Goal: Transaction & Acquisition: Purchase product/service

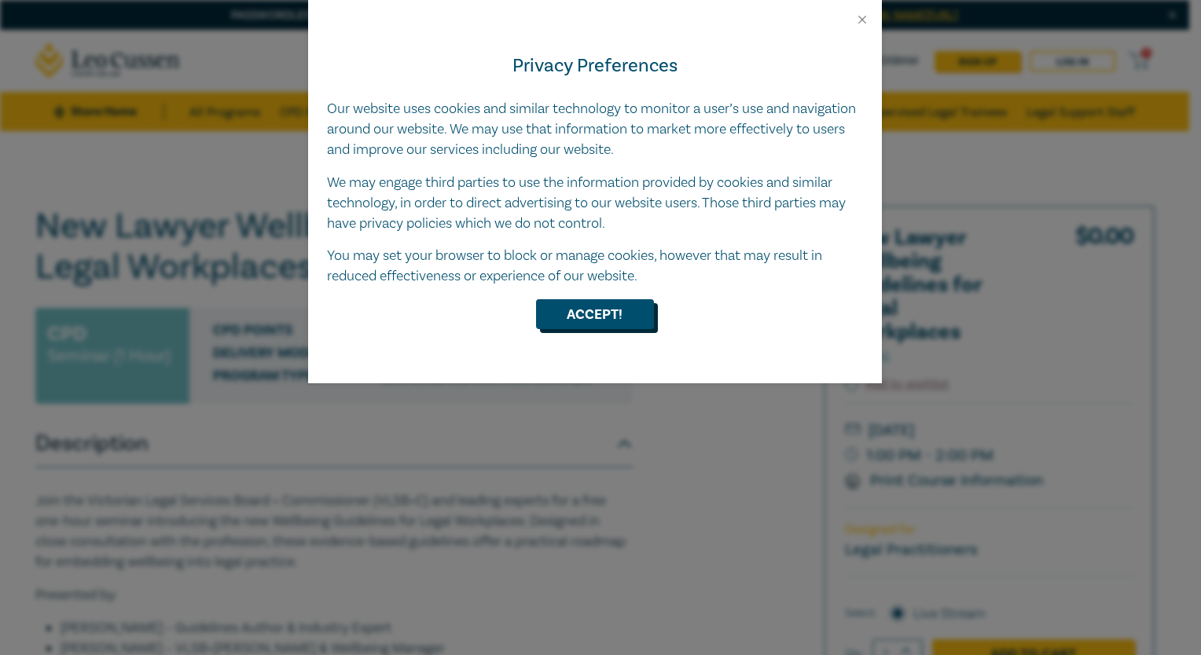
click at [607, 313] on button "Accept!" at bounding box center [595, 314] width 118 height 30
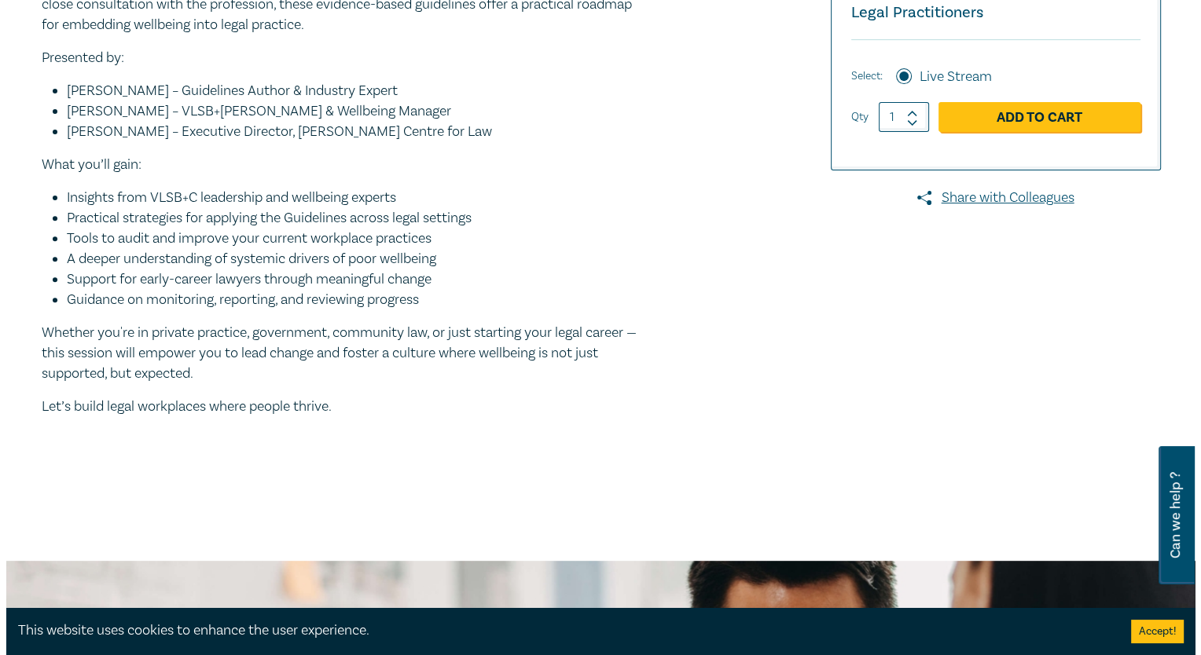
scroll to position [500, 0]
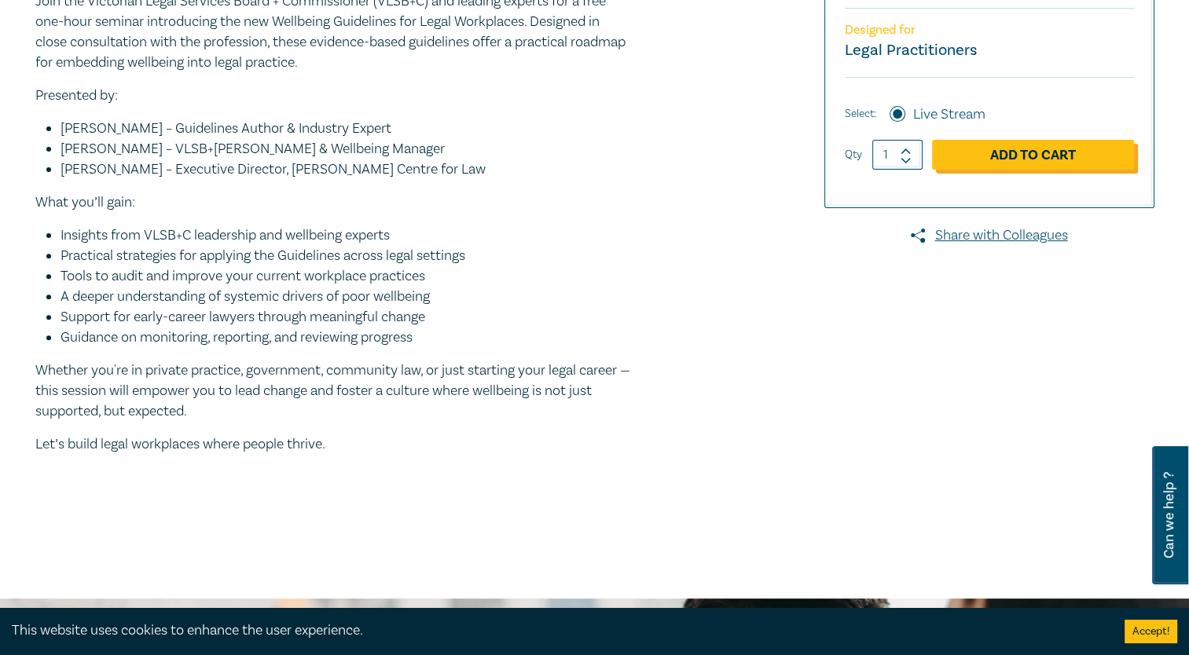
click at [1031, 155] on link "Add to Cart" at bounding box center [1033, 155] width 202 height 30
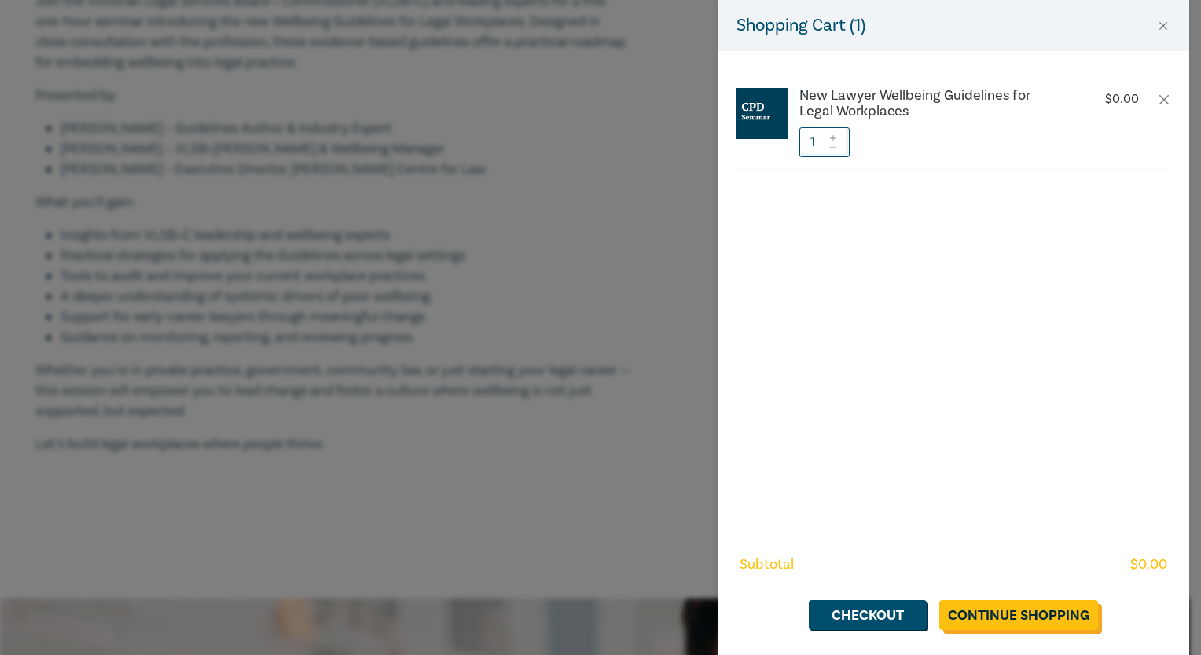
click at [1001, 611] on link "Continue Shopping" at bounding box center [1018, 615] width 159 height 30
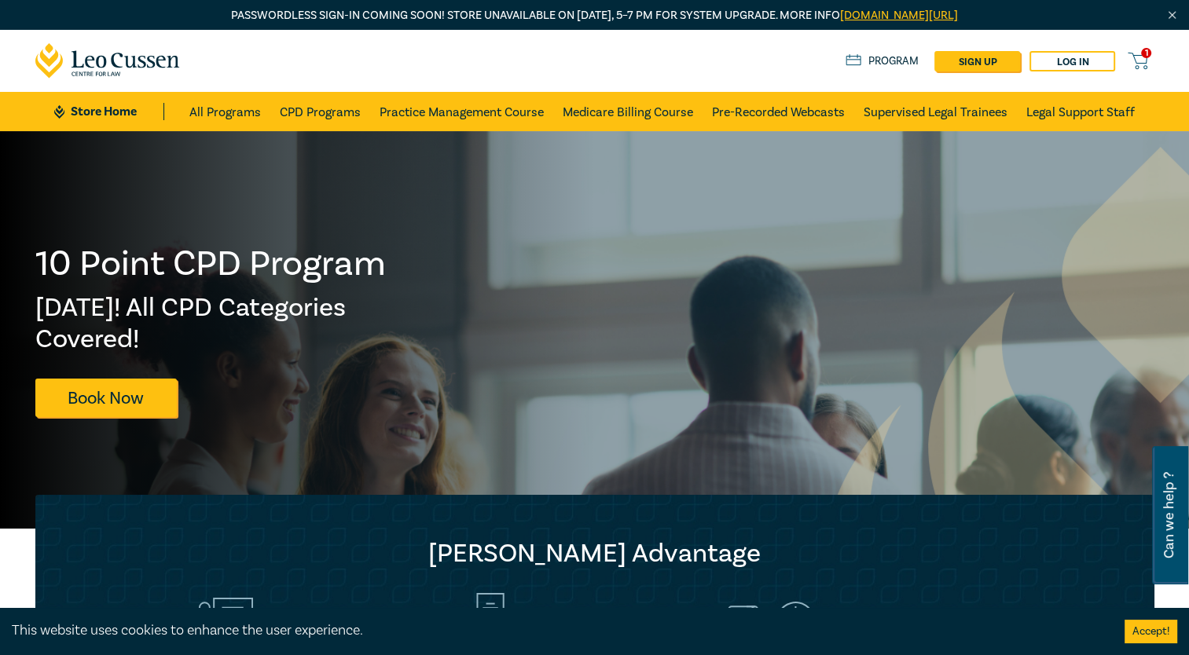
click at [1141, 57] on icon at bounding box center [1138, 61] width 20 height 20
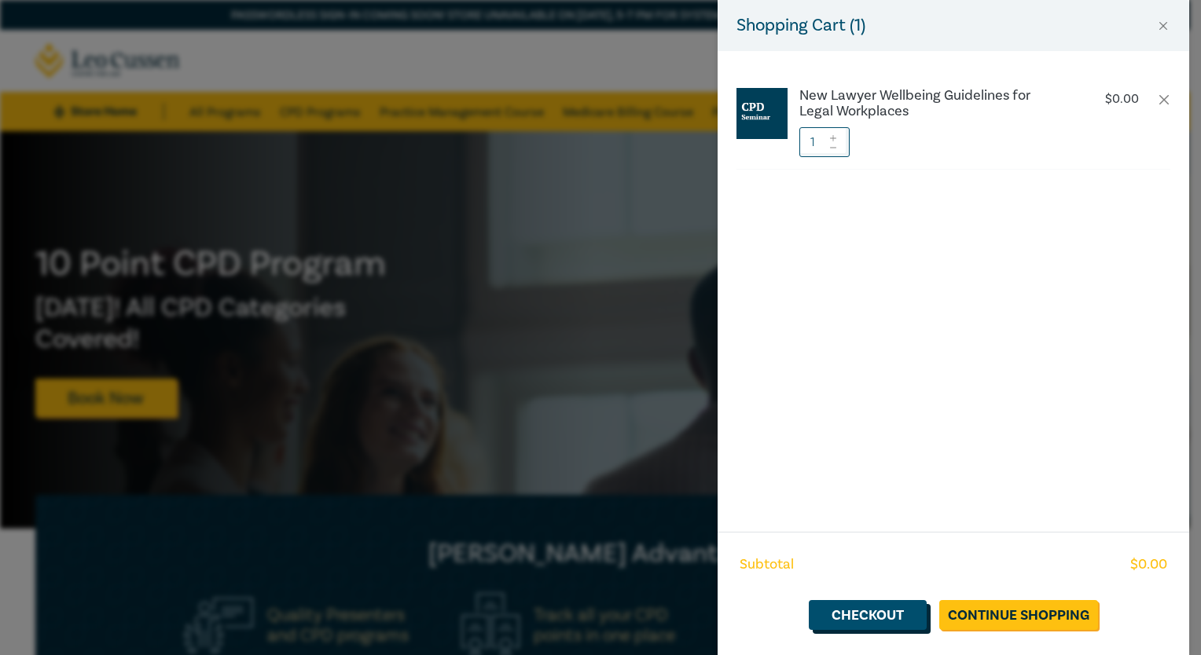
click at [884, 618] on link "Checkout" at bounding box center [868, 615] width 118 height 30
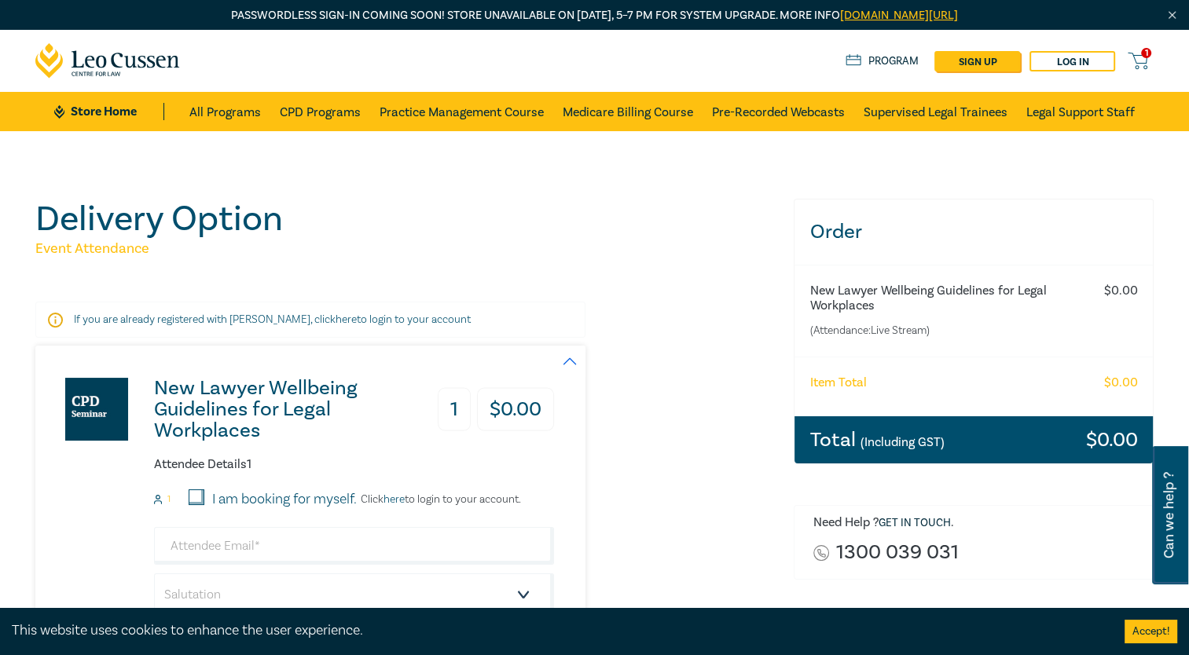
scroll to position [126, 0]
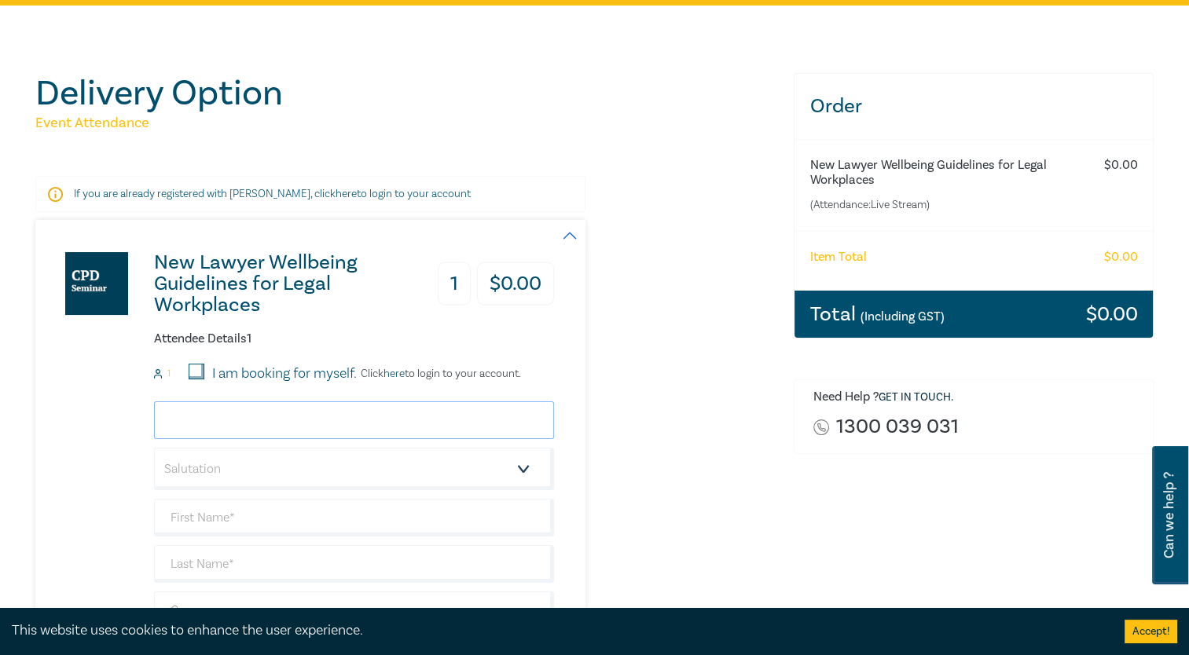
click at [254, 413] on input "email" at bounding box center [354, 421] width 400 height 38
type input "sarahelizabethoneill999@gmail.com"
type input "Sarah O'Neill"
type input "ONEILL"
type input "Tim Connor Law"
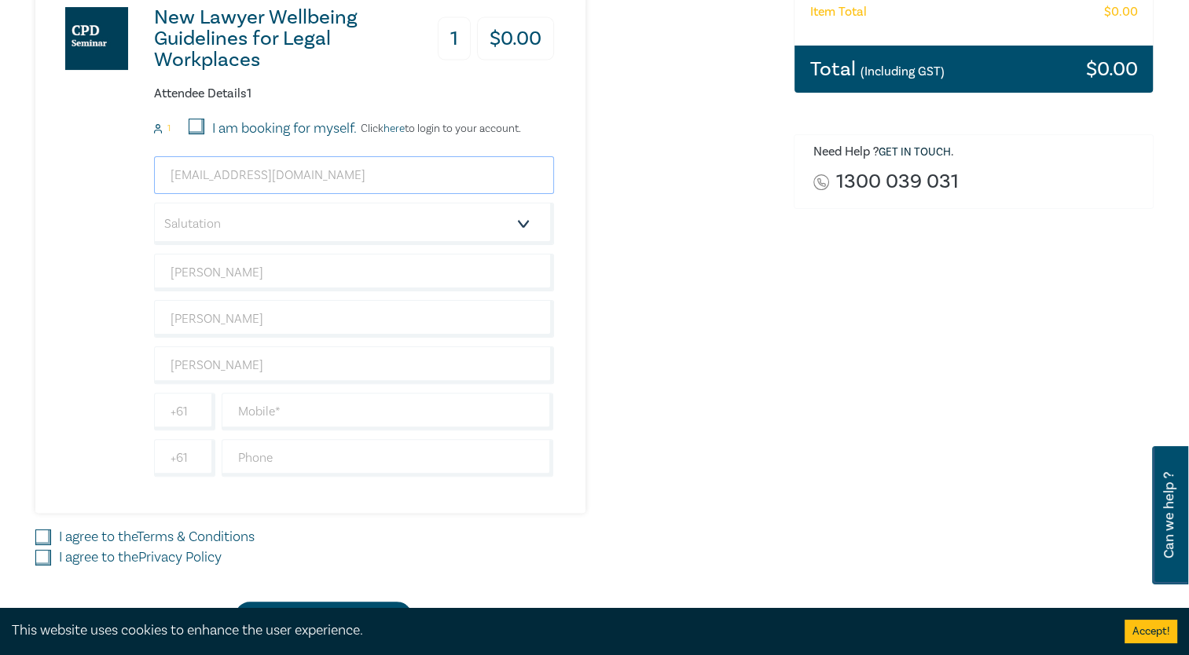
scroll to position [372, 0]
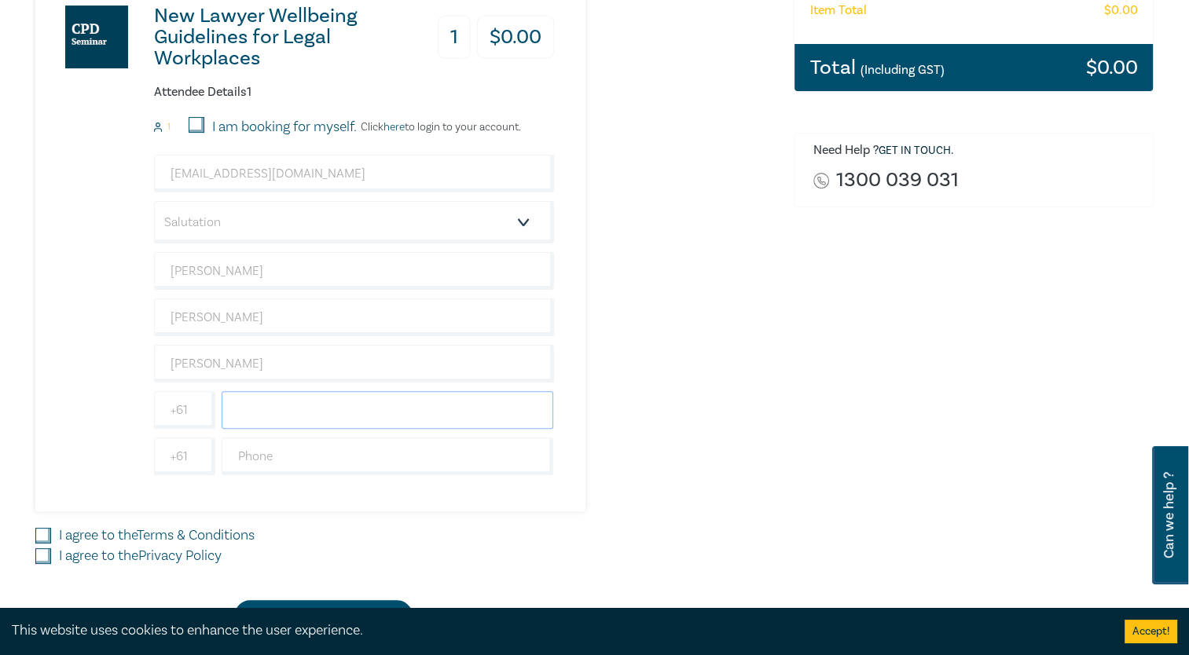
click at [278, 417] on input "text" at bounding box center [388, 410] width 332 height 38
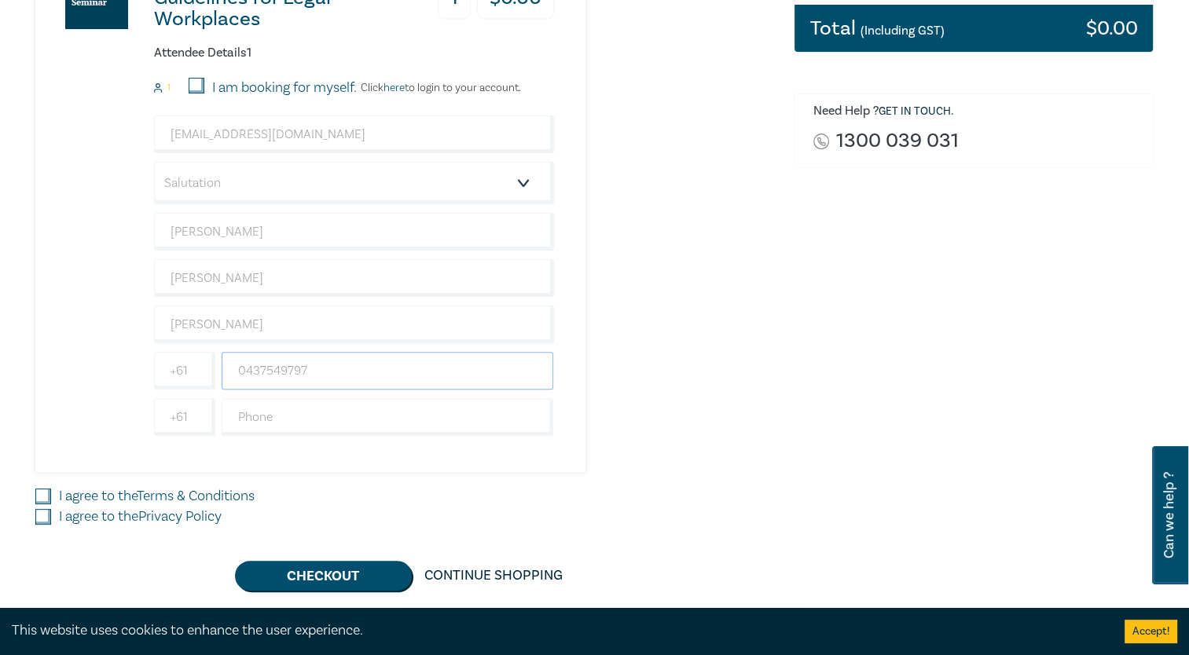
type input "0437549797"
click at [63, 493] on label "I agree to the Terms & Conditions" at bounding box center [157, 496] width 196 height 20
click at [51, 493] on input "I agree to the Terms & Conditions" at bounding box center [43, 497] width 16 height 16
checkbox input "true"
click at [49, 510] on input "I agree to the Privacy Policy" at bounding box center [43, 517] width 16 height 16
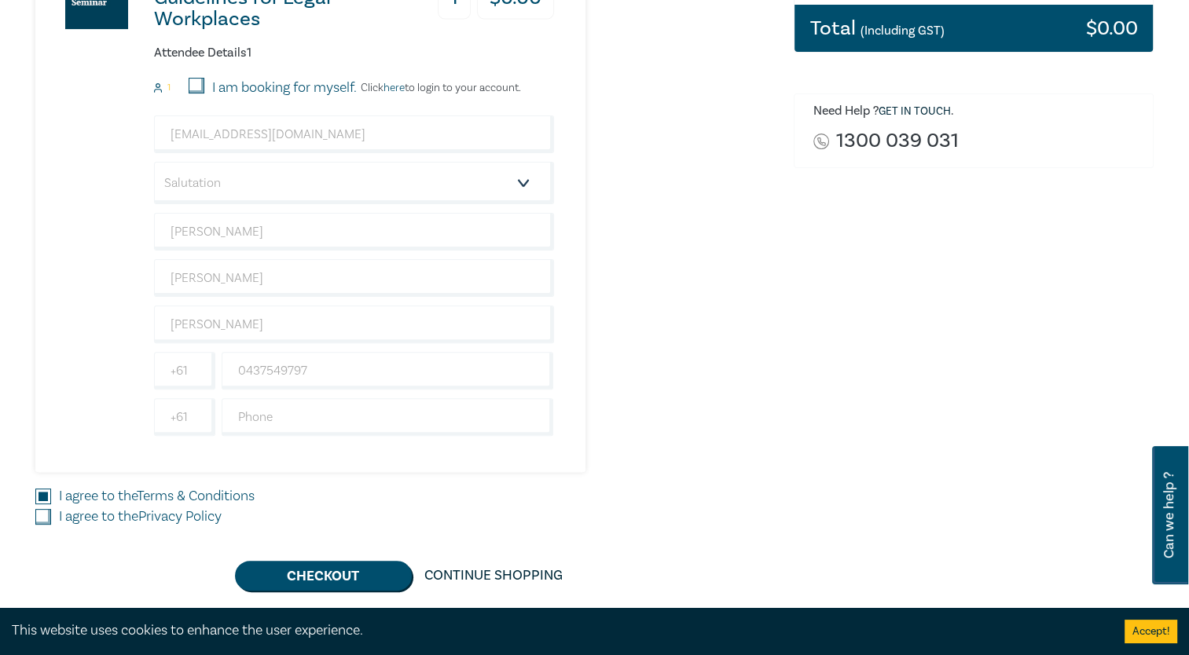
checkbox input "true"
click at [401, 177] on select "Salutation Mr. Mrs. Ms. Miss Dr. Prof. Other" at bounding box center [354, 183] width 400 height 42
select select "Mrs."
click at [154, 162] on select "Salutation Mr. Mrs. Ms. Miss Dr. Prof. Other" at bounding box center [354, 183] width 400 height 42
click at [194, 90] on input "I am booking for myself." at bounding box center [197, 86] width 16 height 16
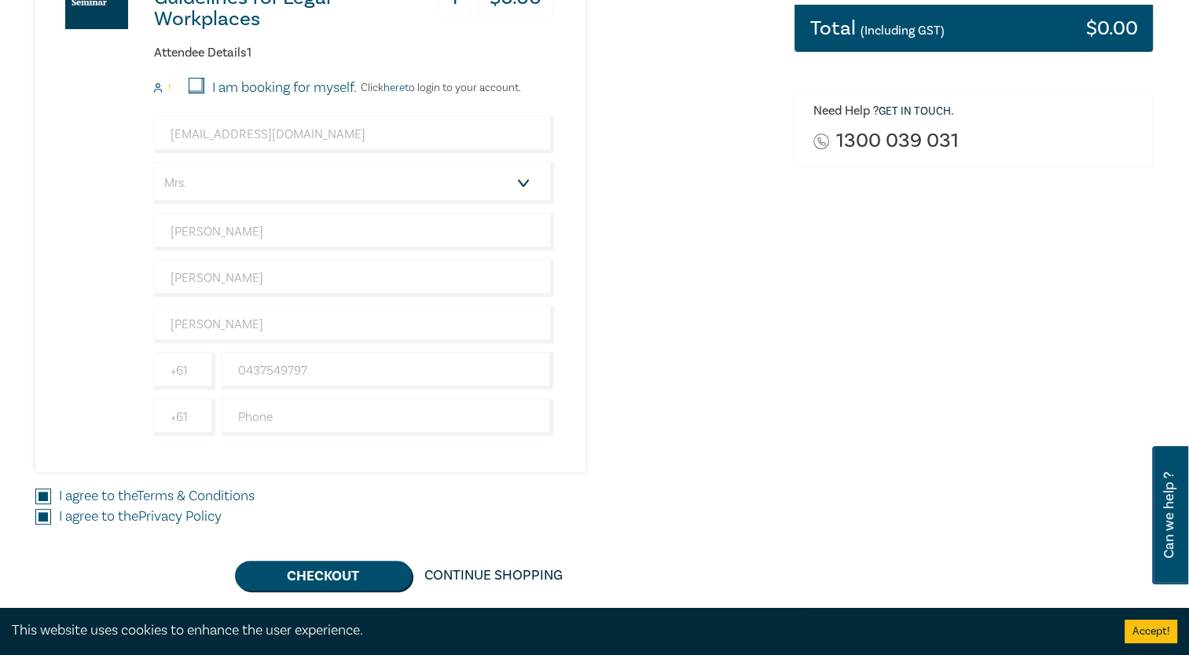
checkbox input "true"
click at [364, 575] on button "Checkout" at bounding box center [323, 576] width 177 height 30
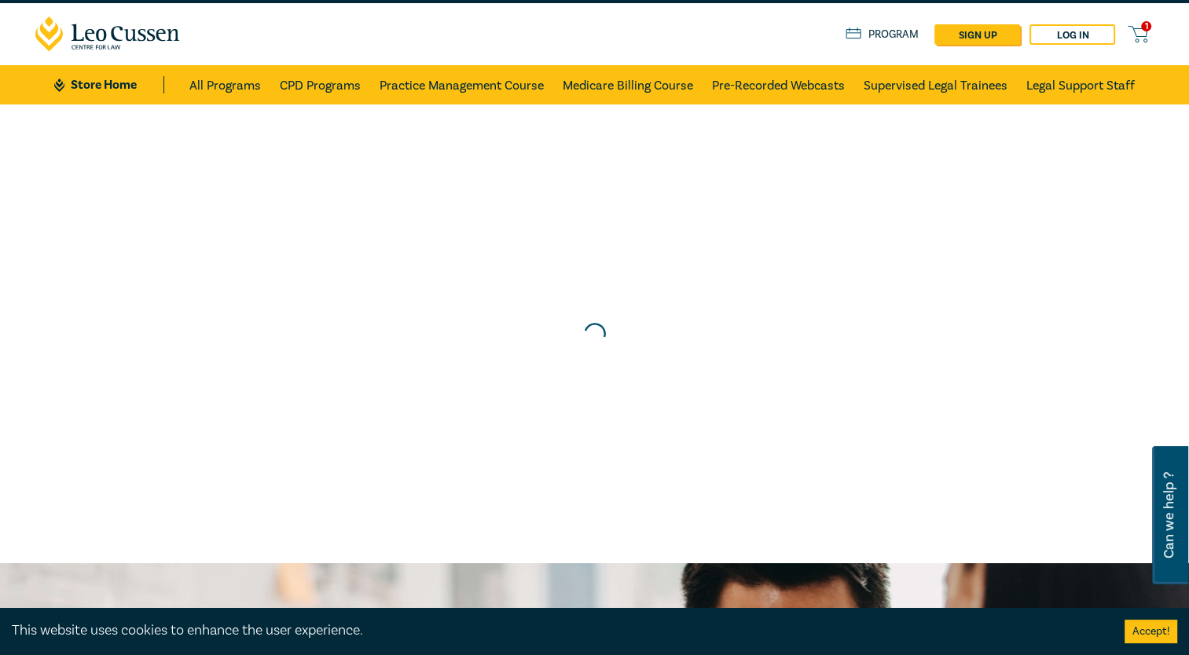
scroll to position [0, 0]
